Goal: Information Seeking & Learning: Learn about a topic

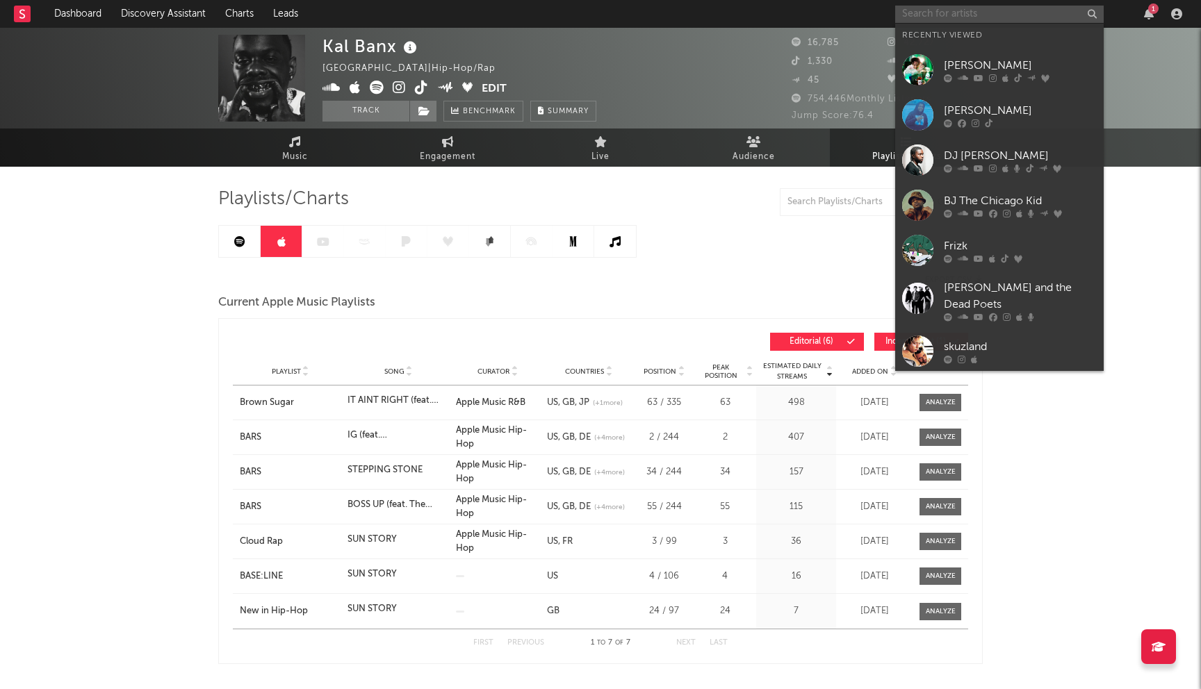
click at [967, 18] on input "text" at bounding box center [999, 14] width 208 height 17
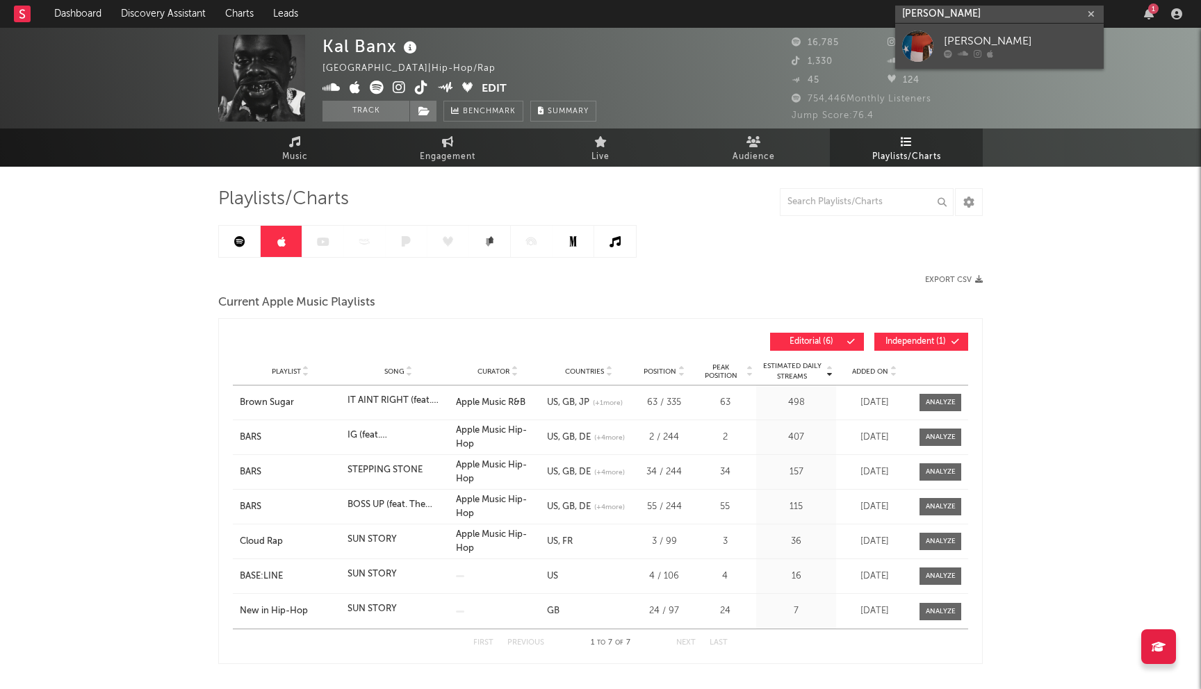
type input "[PERSON_NAME]"
click at [969, 38] on div "[PERSON_NAME]" at bounding box center [1020, 41] width 153 height 17
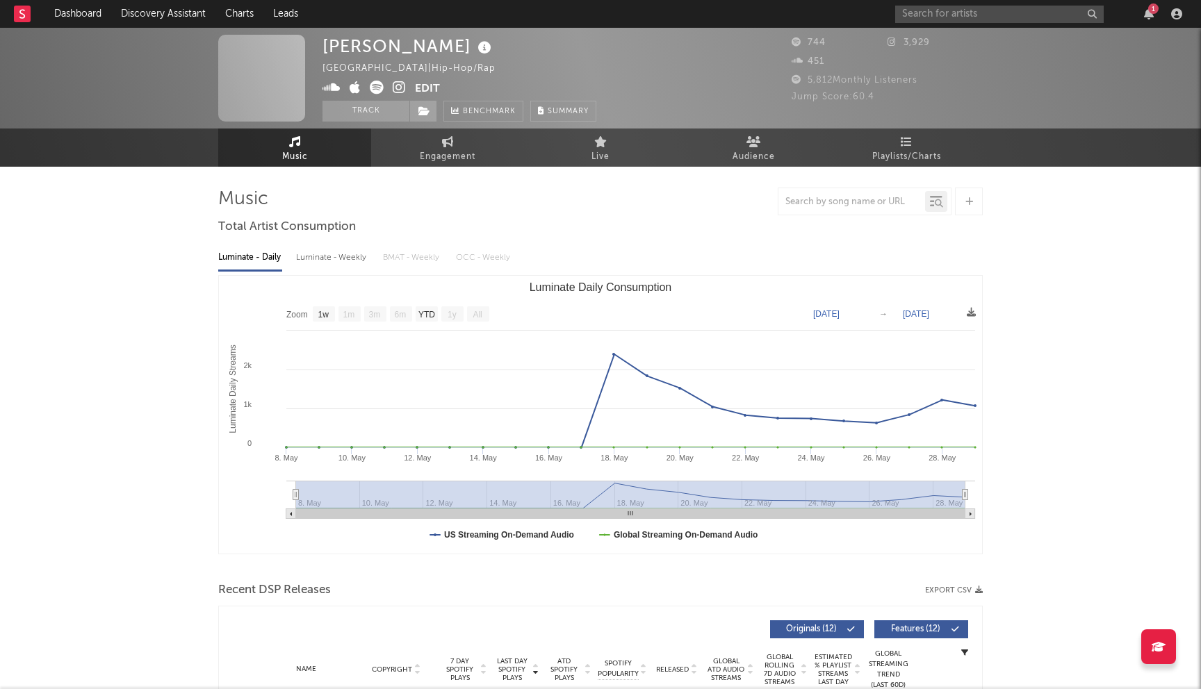
select select "1w"
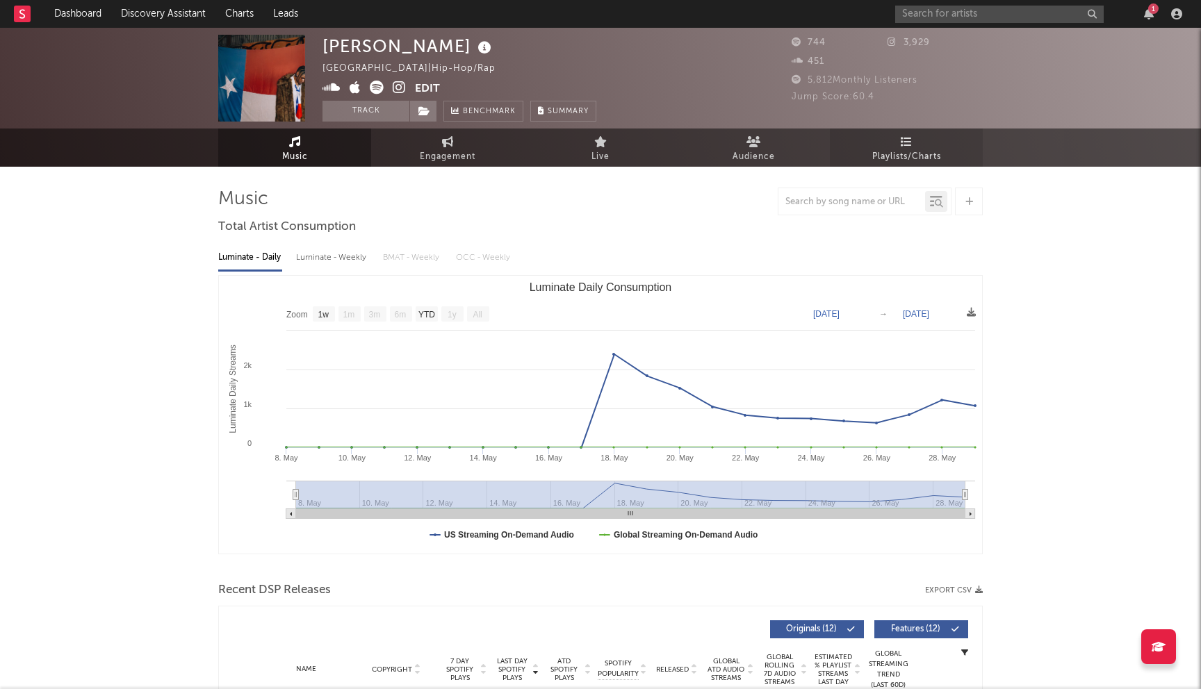
click at [892, 149] on span "Playlists/Charts" at bounding box center [906, 157] width 69 height 17
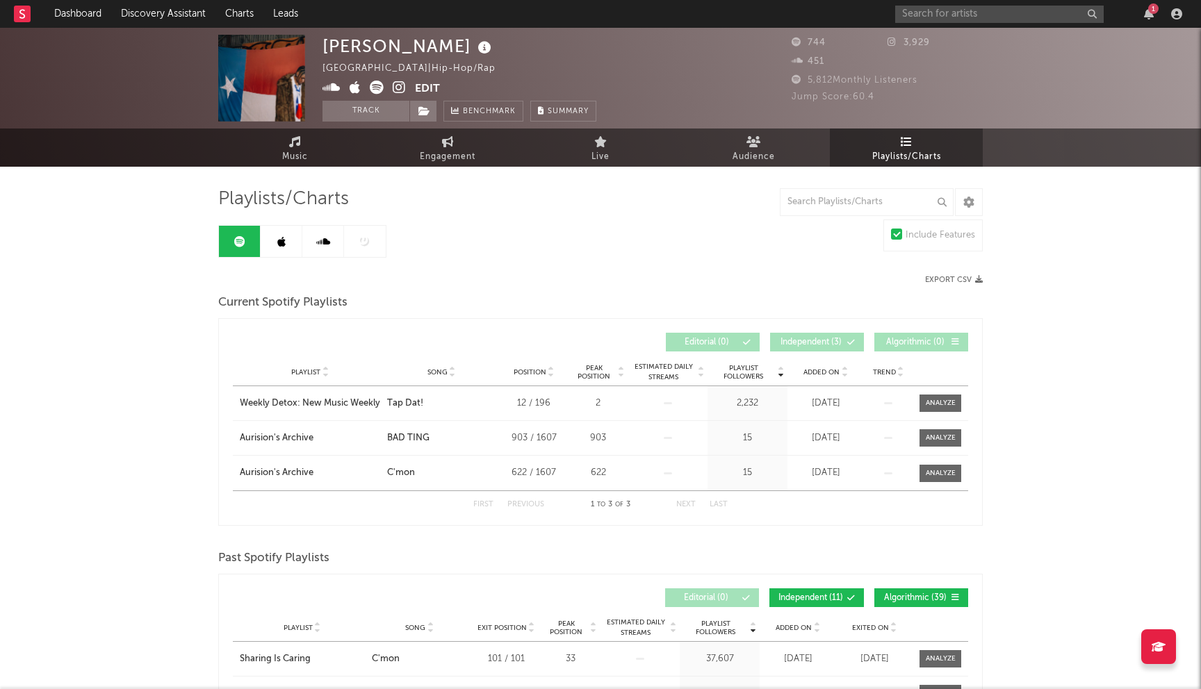
click at [289, 229] on link at bounding box center [282, 241] width 42 height 31
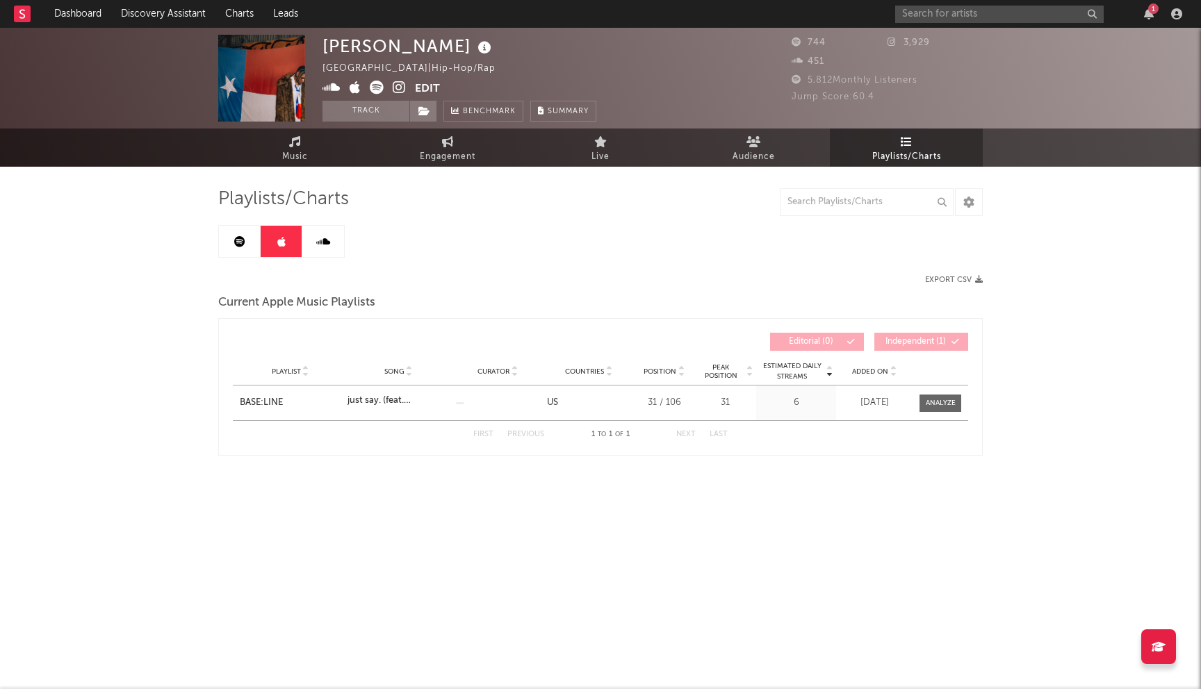
click at [231, 240] on link at bounding box center [240, 241] width 42 height 31
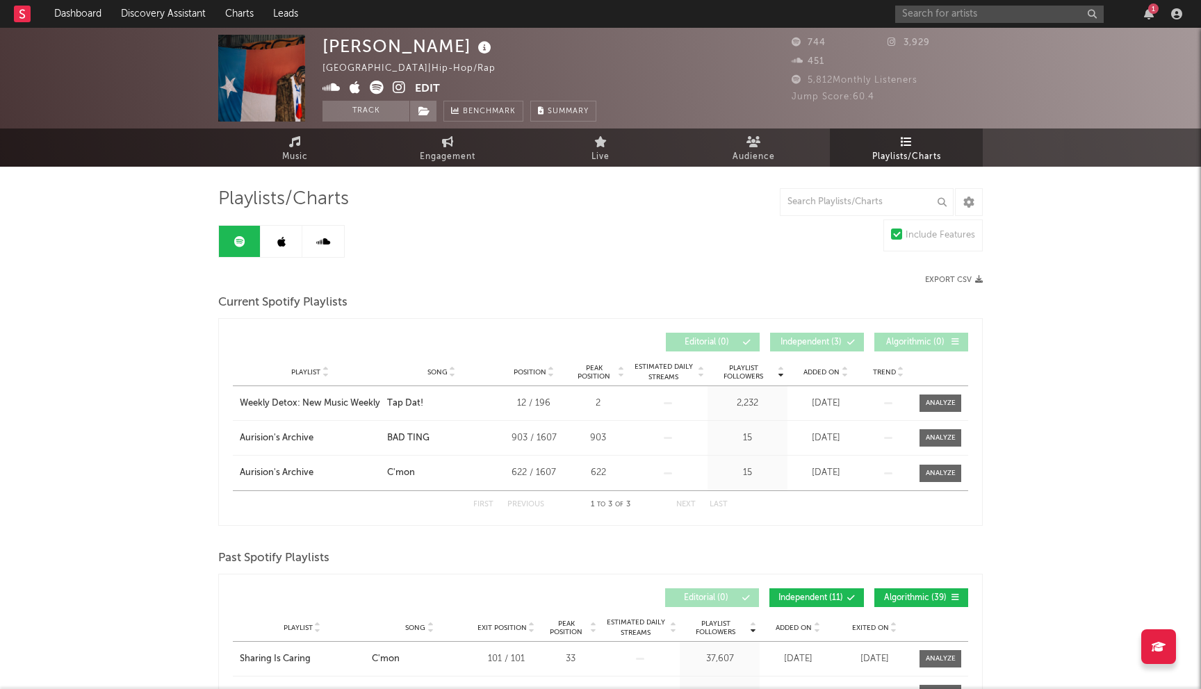
click at [278, 245] on icon at bounding box center [281, 241] width 8 height 11
